Goal: Task Accomplishment & Management: Complete application form

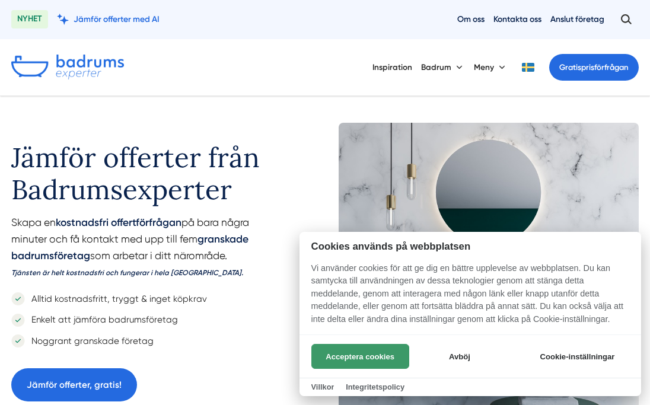
click at [382, 350] on button "Acceptera cookies" at bounding box center [360, 356] width 98 height 25
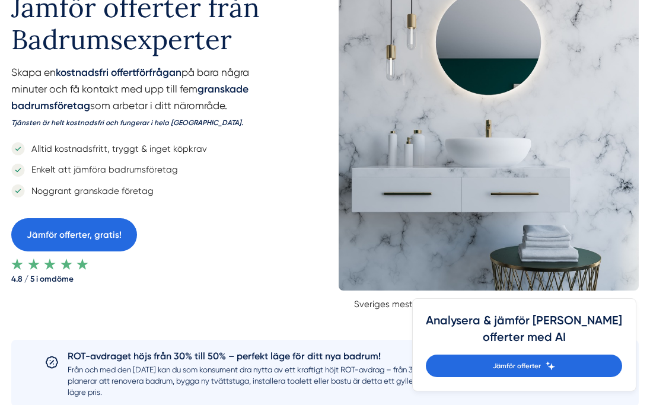
scroll to position [153, 0]
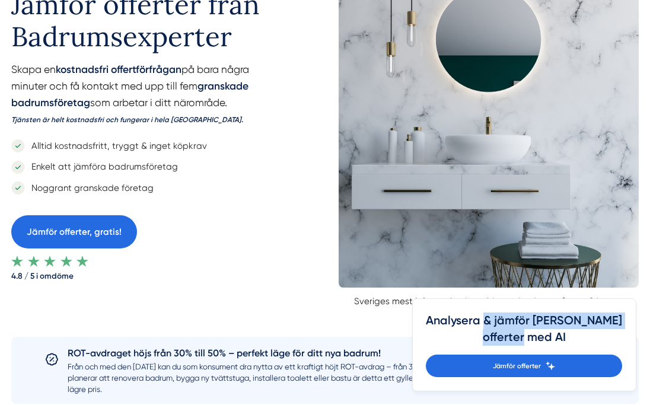
drag, startPoint x: 550, startPoint y: 328, endPoint x: 556, endPoint y: 343, distance: 16.5
click at [556, 343] on h4 "Analysera & jämför dina offerter med AI" at bounding box center [524, 334] width 196 height 42
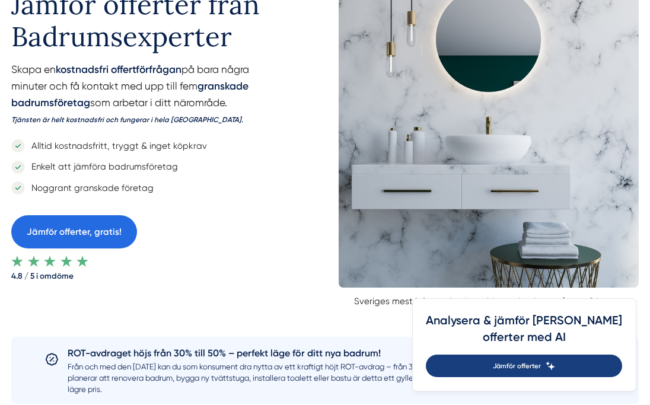
click at [539, 365] on span "Jämför offerter" at bounding box center [517, 366] width 48 height 11
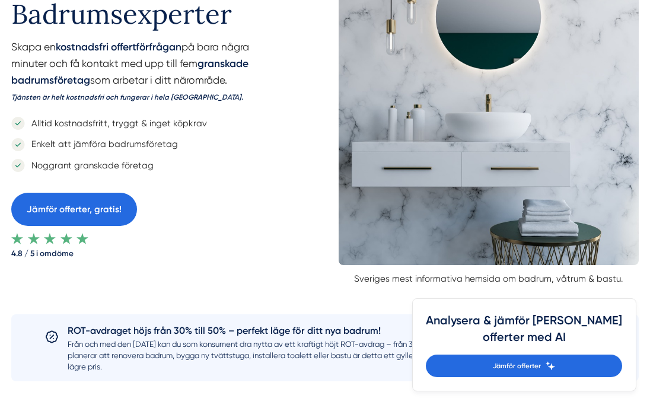
scroll to position [177, 0]
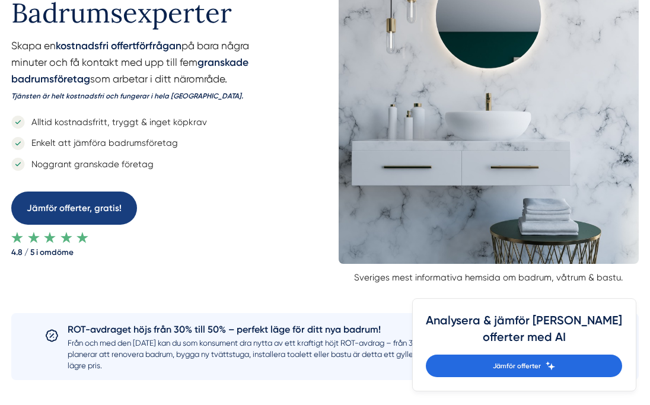
click at [93, 215] on link "Jämför offerter, gratis!" at bounding box center [74, 208] width 126 height 33
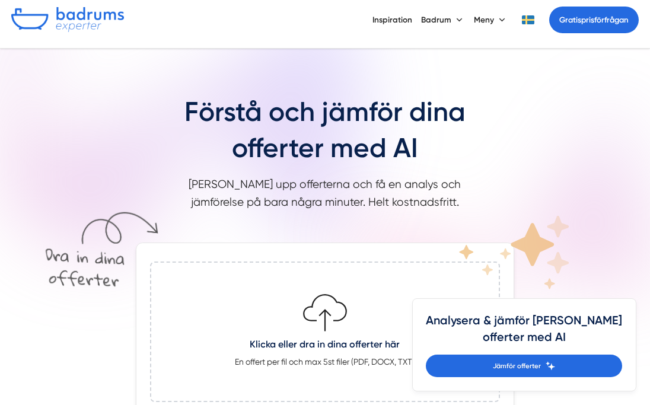
scroll to position [45, 0]
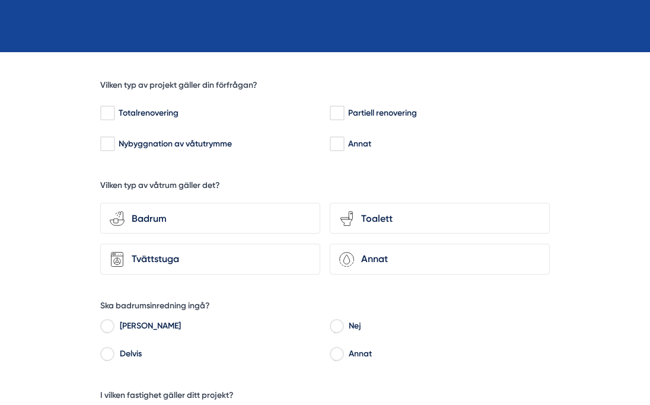
scroll to position [278, 0]
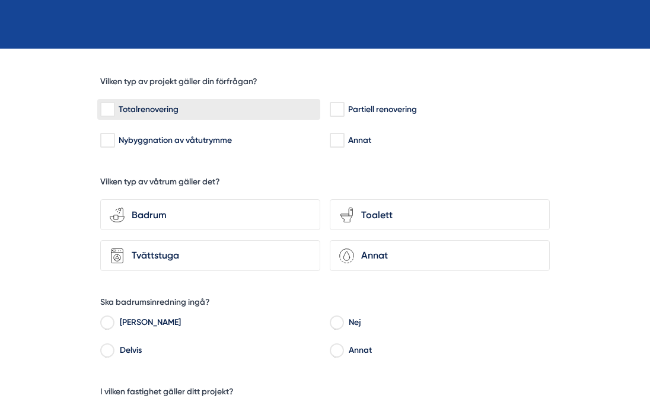
click at [194, 109] on div "Totalrenovering" at bounding box center [208, 110] width 217 height 12
click at [114, 109] on input "Totalrenovering" at bounding box center [107, 110] width 14 height 12
checkbox input "true"
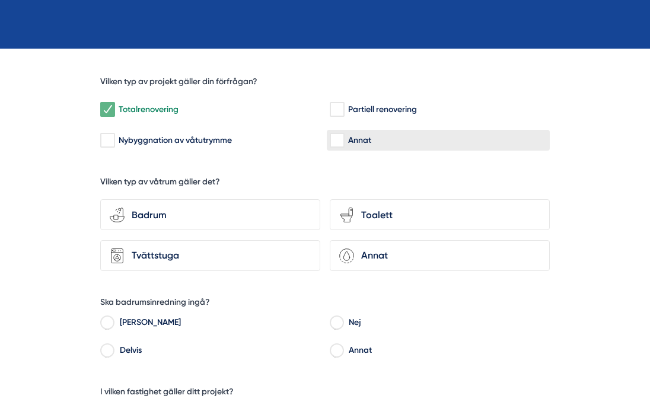
scroll to position [292, 0]
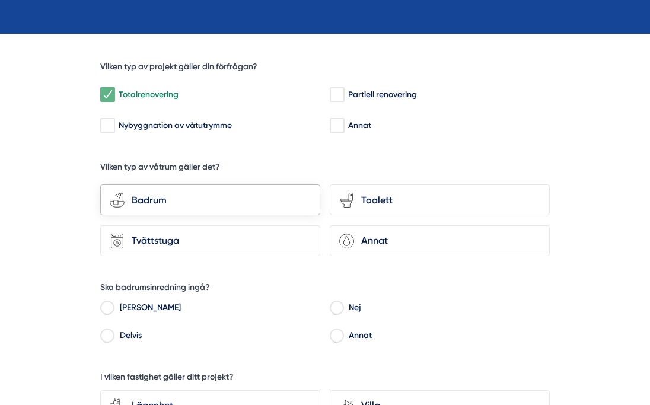
click at [266, 202] on div "Badrum" at bounding box center [218, 200] width 186 height 15
click at [0, 0] on input "bathroom-tub-towel Badrum" at bounding box center [0, 0] width 0 height 0
click at [350, 199] on icon "toilet-seat" at bounding box center [346, 200] width 15 height 15
click at [0, 0] on input "toilet-seat Toalett" at bounding box center [0, 0] width 0 height 0
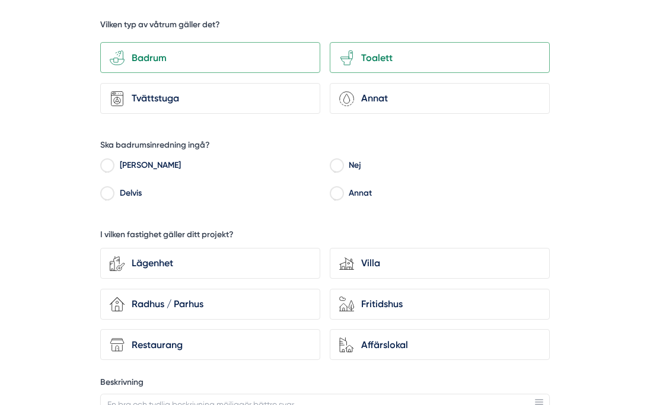
scroll to position [435, 0]
click at [338, 164] on input "Nej" at bounding box center [337, 166] width 14 height 11
radio input "true"
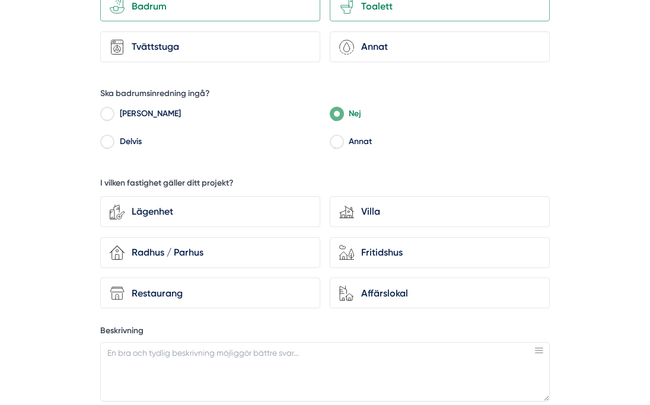
scroll to position [508, 0]
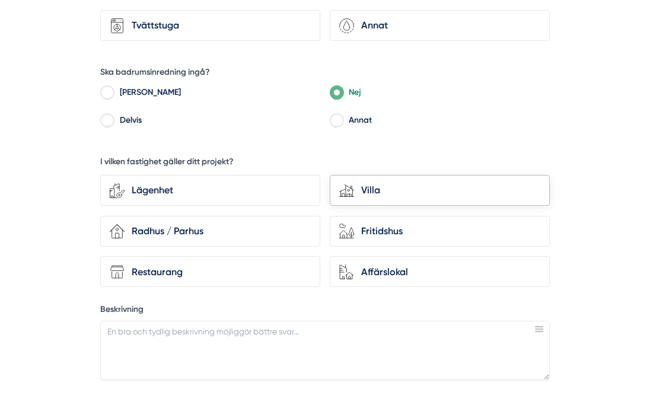
click at [371, 193] on div "Villa" at bounding box center [447, 190] width 186 height 15
click at [0, 0] on input "house-modern Villa" at bounding box center [0, 0] width 0 height 0
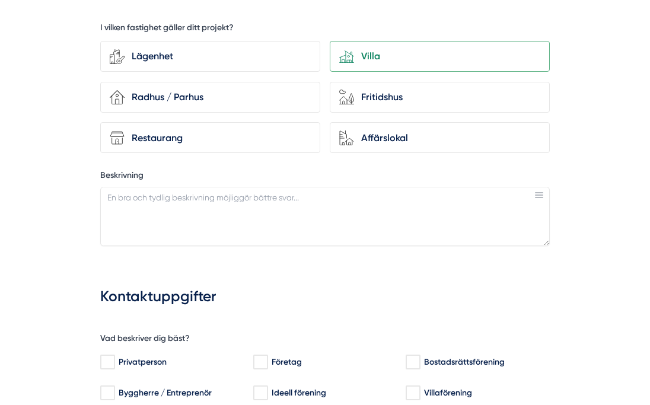
scroll to position [653, 0]
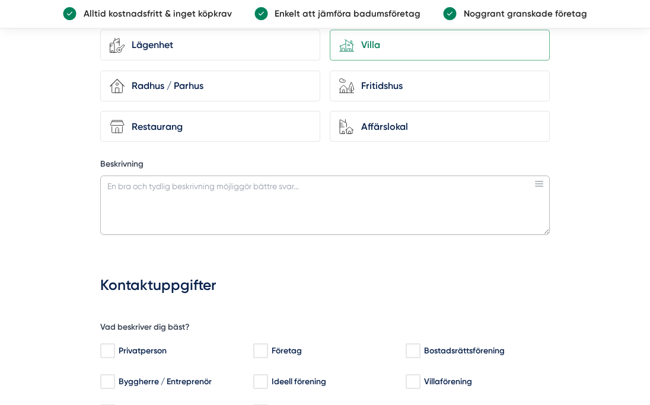
click at [328, 198] on textarea "Beskrivning" at bounding box center [325, 205] width 450 height 59
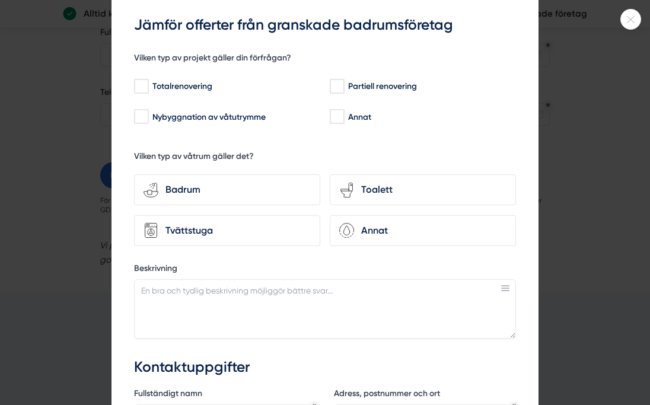
scroll to position [0, 0]
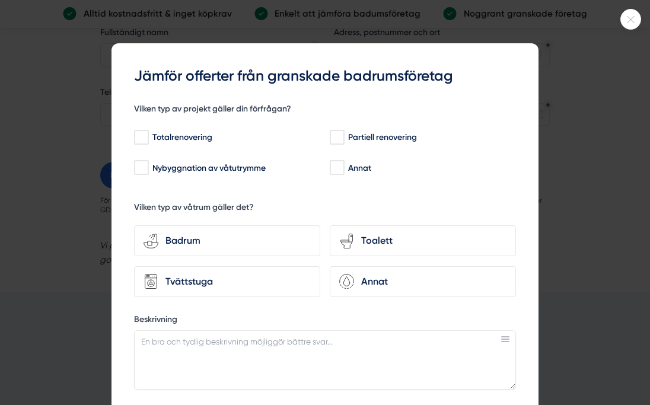
click at [625, 27] on div at bounding box center [630, 19] width 21 height 21
